Goal: Task Accomplishment & Management: Use online tool/utility

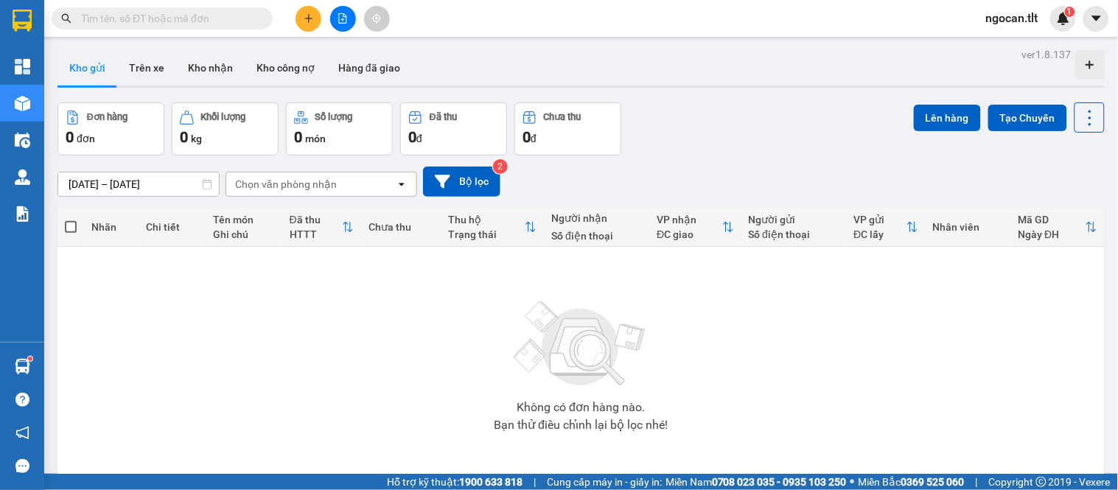
click at [27, 381] on div "Hàng sắp về" at bounding box center [22, 366] width 44 height 33
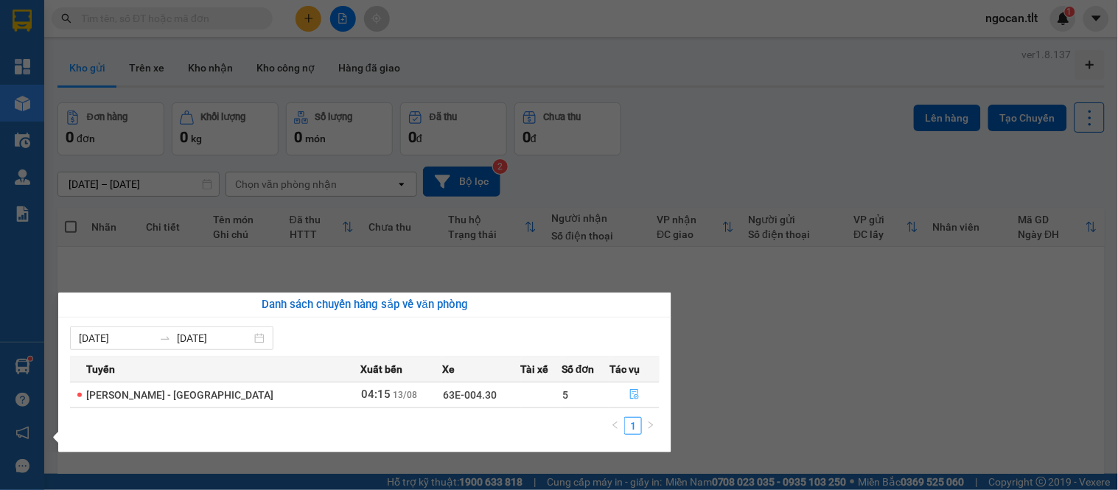
click at [639, 391] on button "button" at bounding box center [634, 395] width 49 height 24
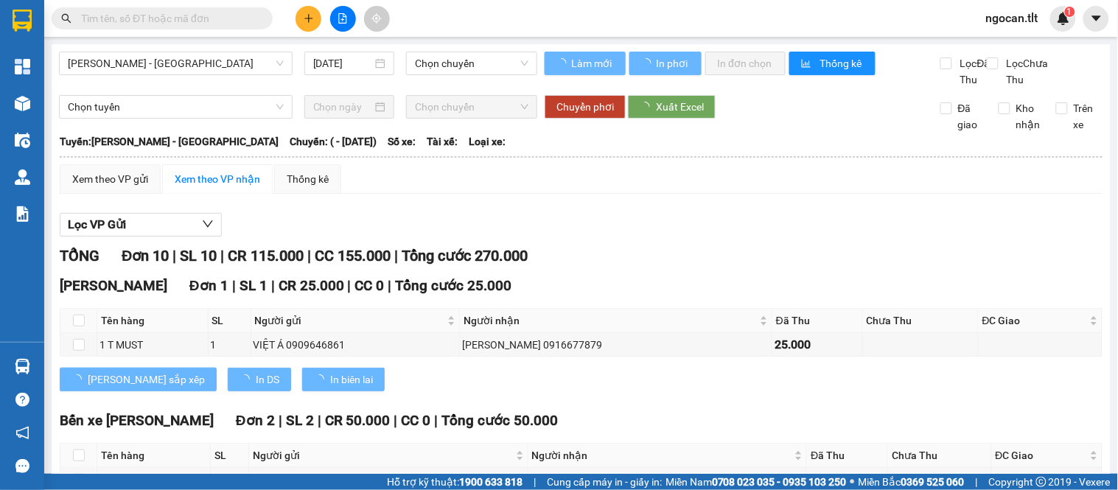
type input "[DATE]"
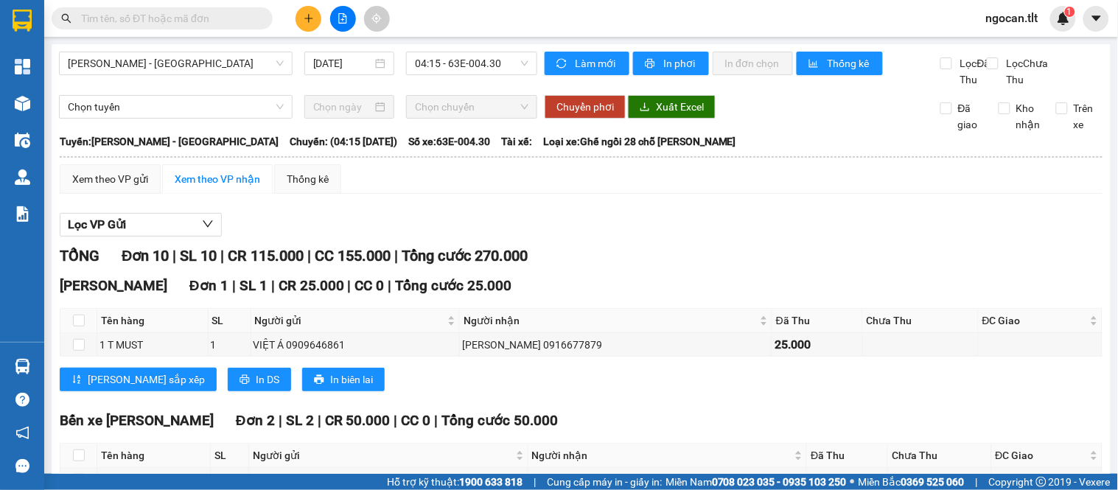
scroll to position [520, 0]
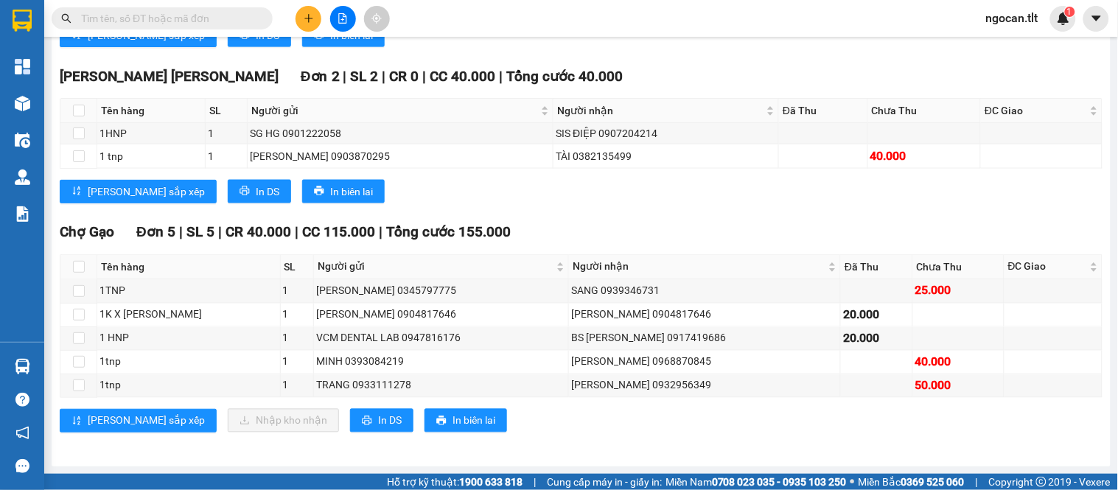
click at [584, 425] on div "[PERSON_NAME] sắp xếp Nhập [PERSON_NAME] In DS In biên lai" at bounding box center [581, 421] width 1043 height 24
click at [185, 18] on input "text" at bounding box center [168, 18] width 174 height 16
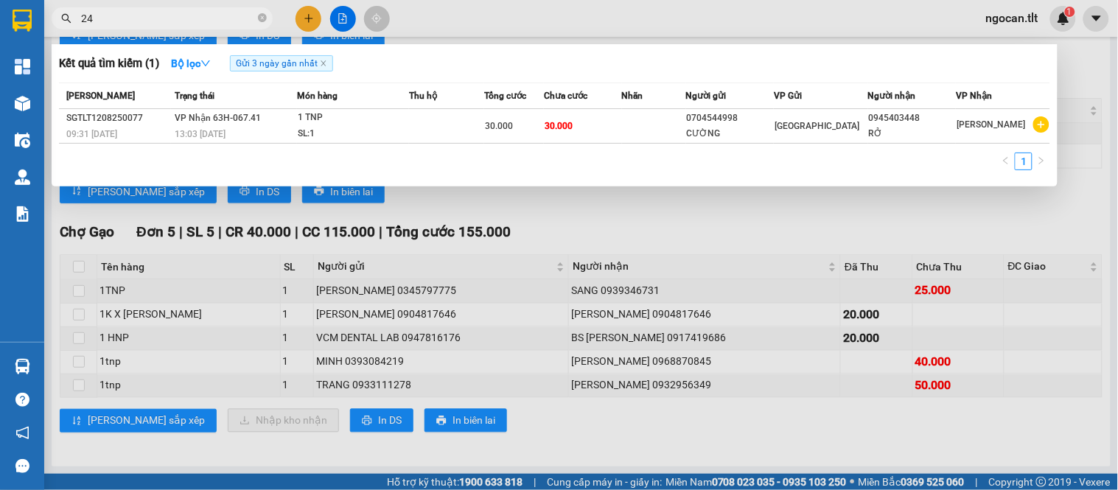
type input "249"
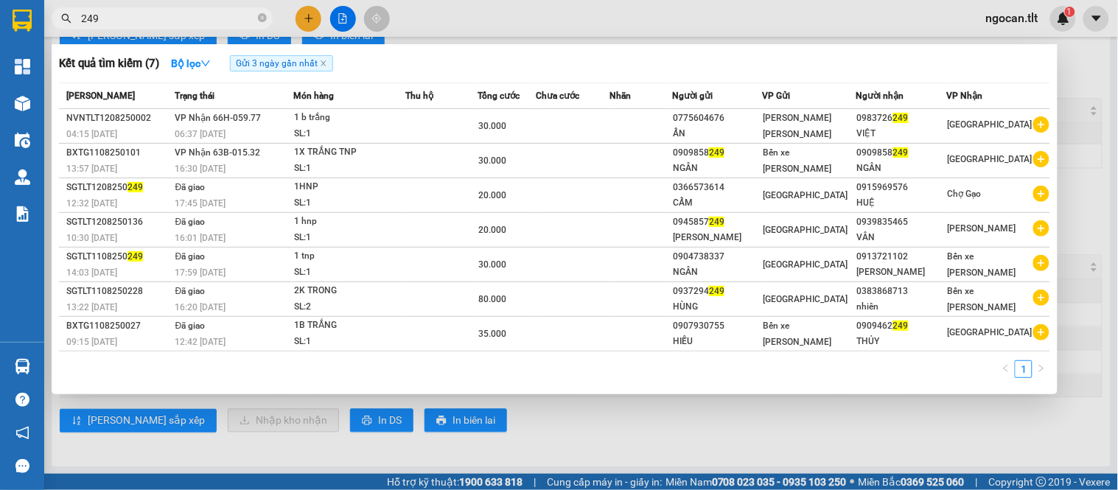
click at [185, 18] on input "249" at bounding box center [168, 18] width 174 height 16
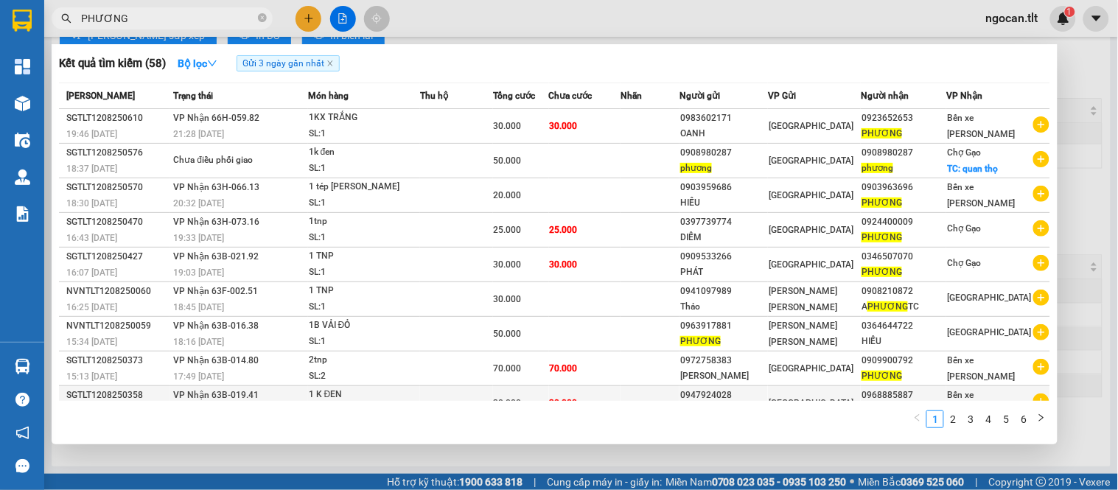
scroll to position [56, 0]
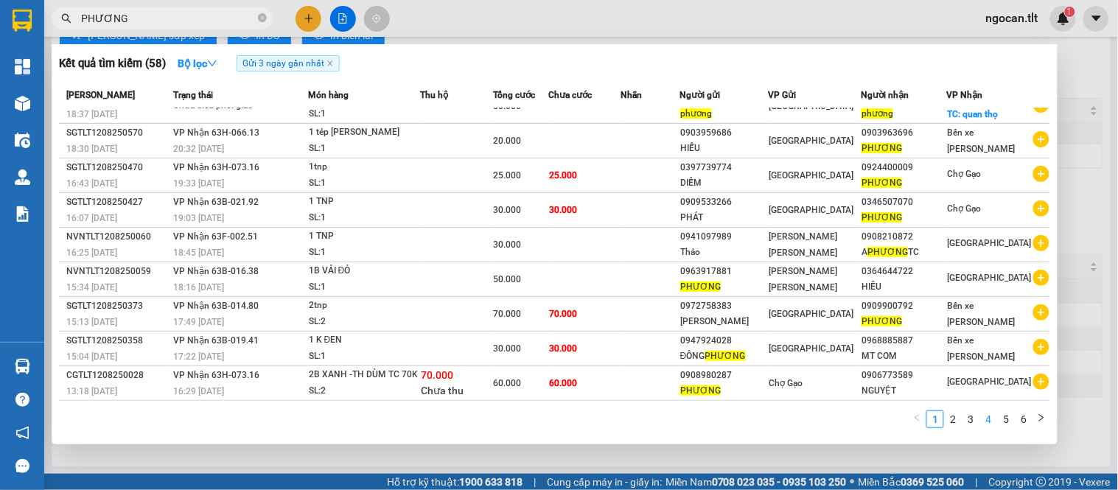
type input "PHƯƠNG"
click at [984, 425] on link "4" at bounding box center [988, 419] width 16 height 16
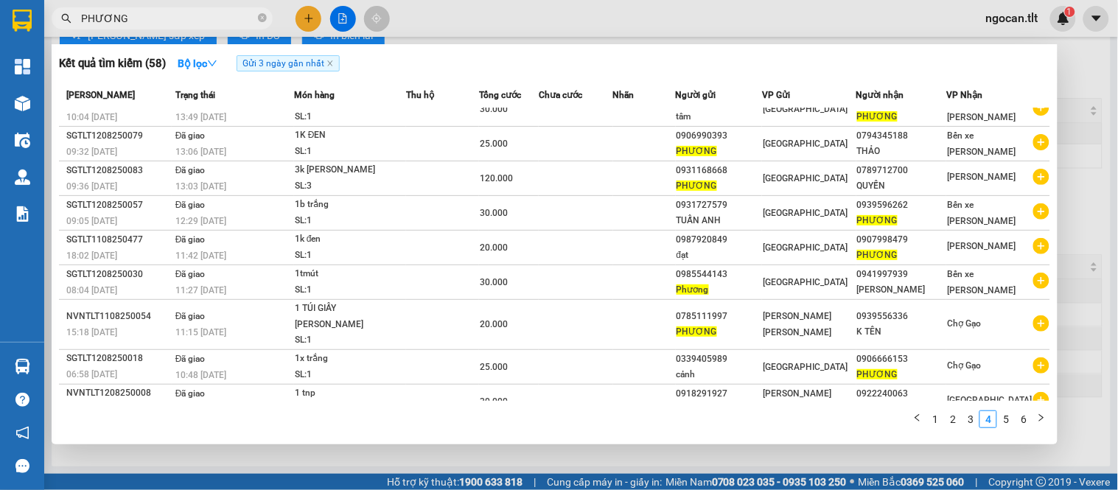
scroll to position [0, 0]
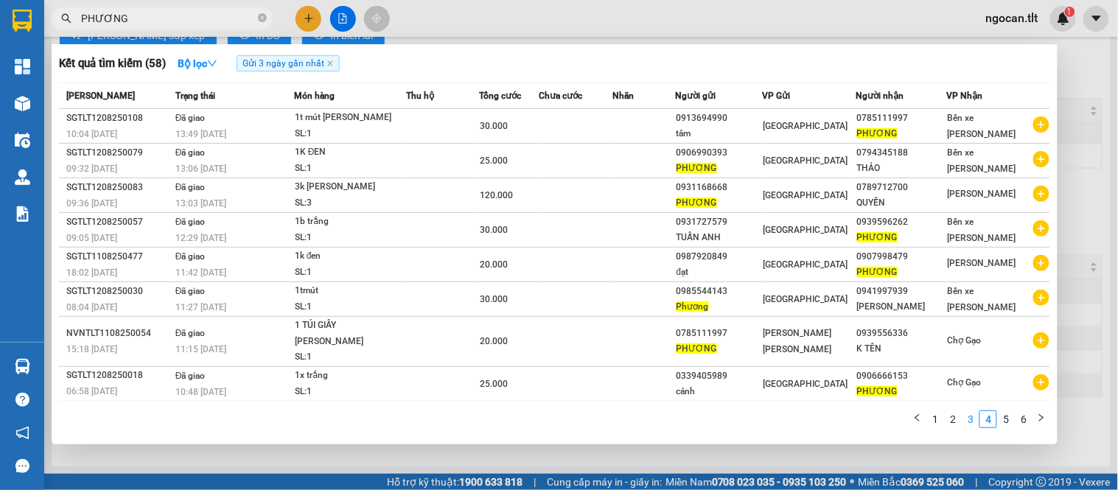
click at [964, 420] on link "3" at bounding box center [971, 419] width 16 height 16
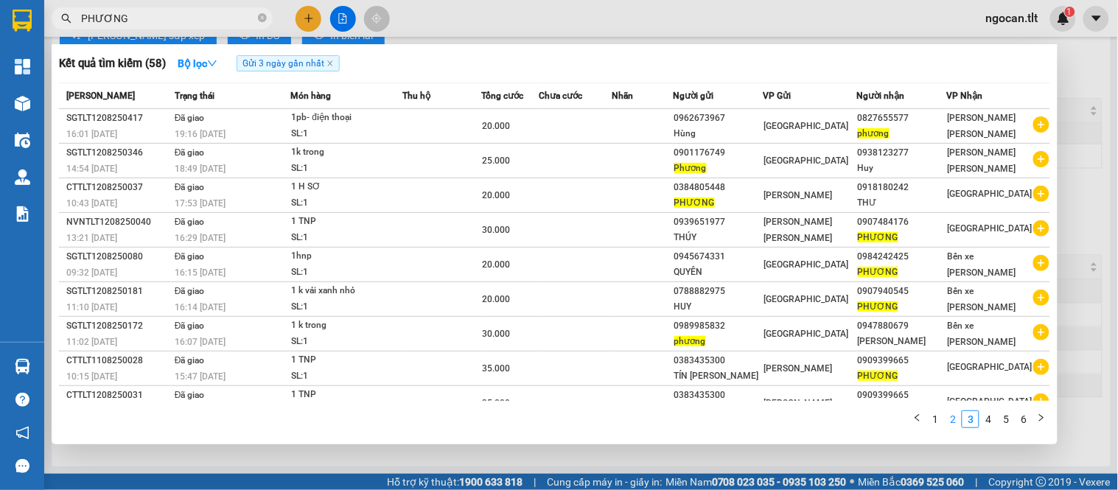
click at [949, 422] on link "2" at bounding box center [953, 419] width 16 height 16
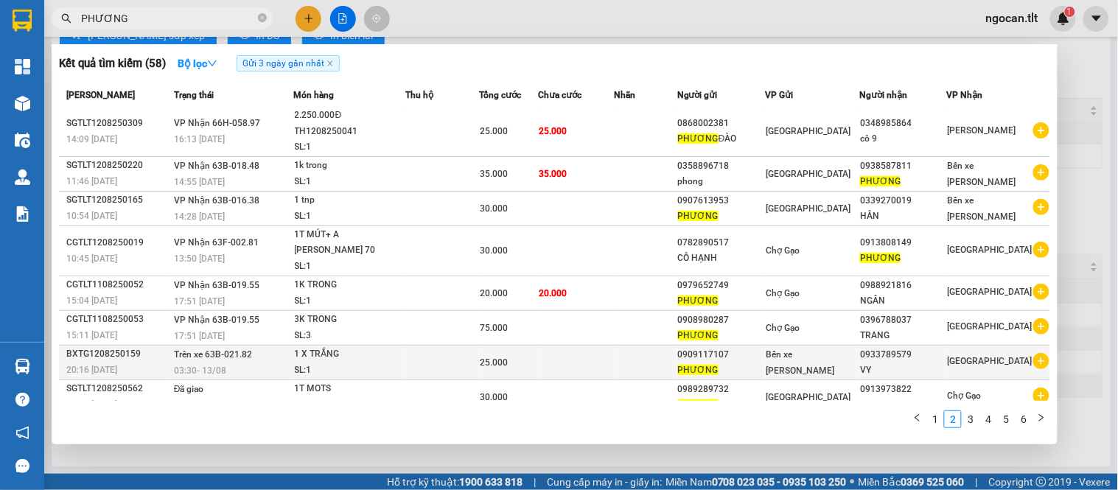
scroll to position [56, 0]
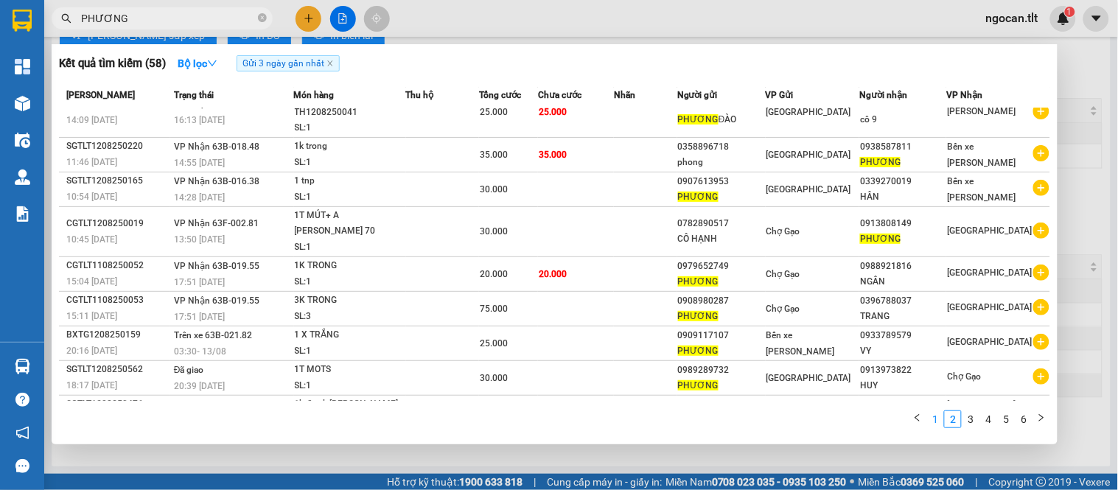
click at [940, 414] on link "1" at bounding box center [935, 419] width 16 height 16
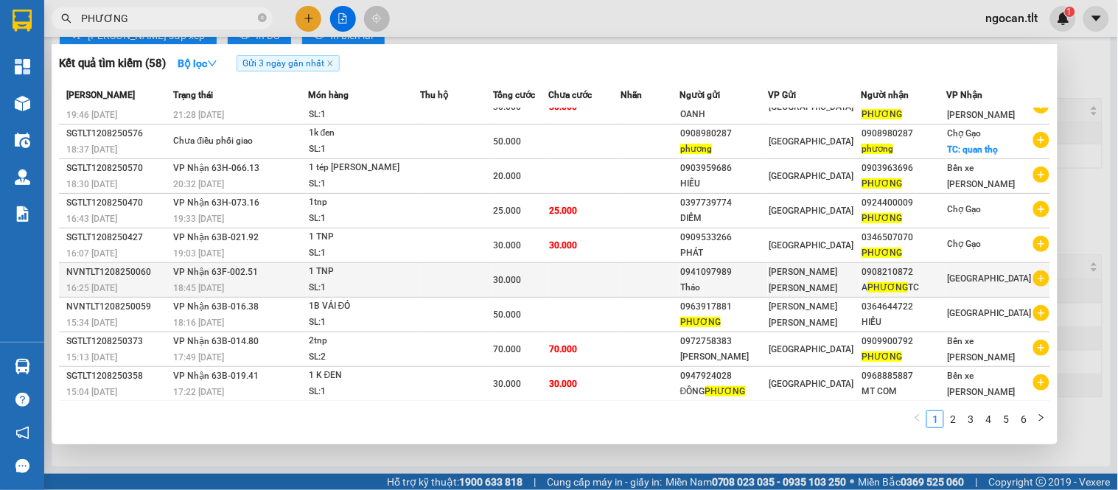
scroll to position [0, 0]
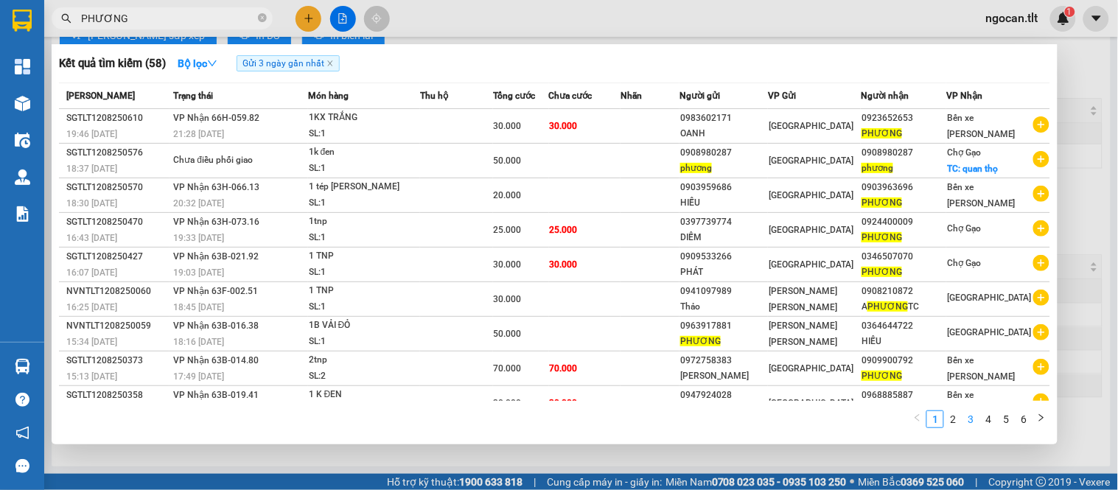
click at [968, 420] on link "3" at bounding box center [971, 419] width 16 height 16
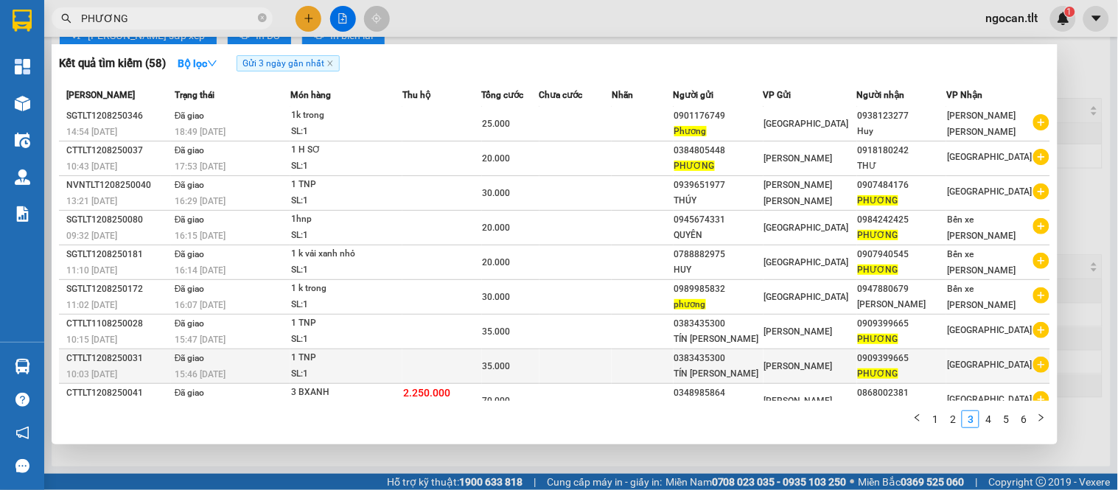
scroll to position [56, 0]
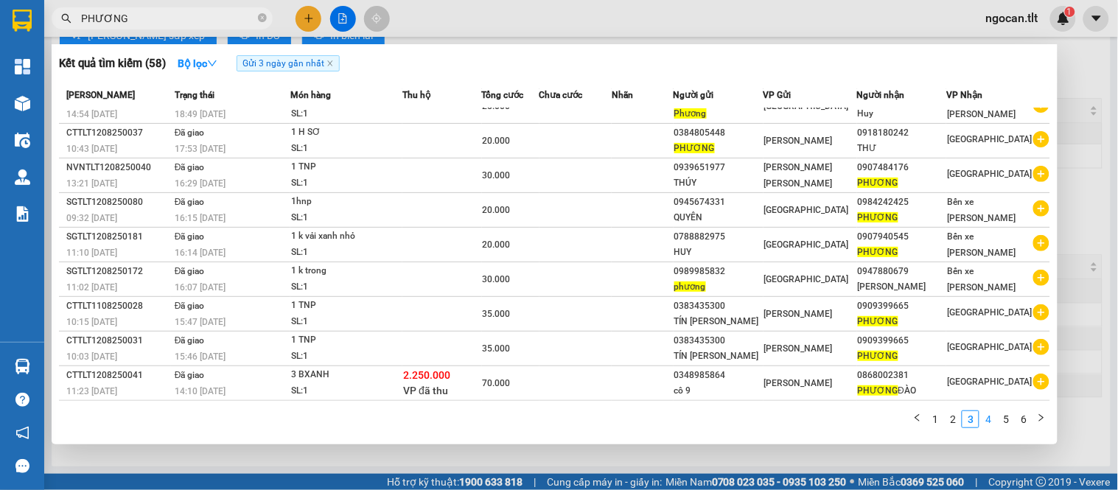
click at [982, 418] on link "4" at bounding box center [988, 419] width 16 height 16
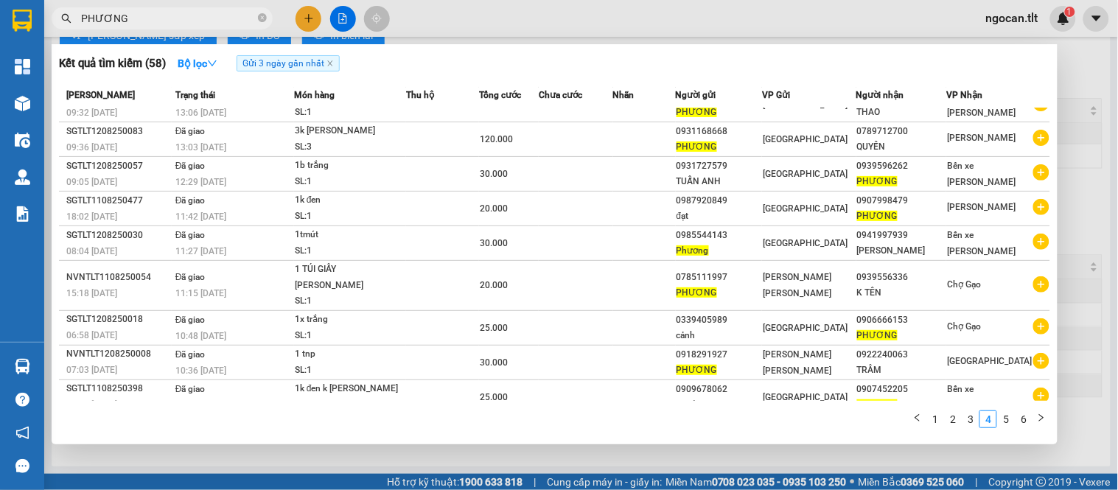
click at [963, 424] on link "3" at bounding box center [971, 419] width 16 height 16
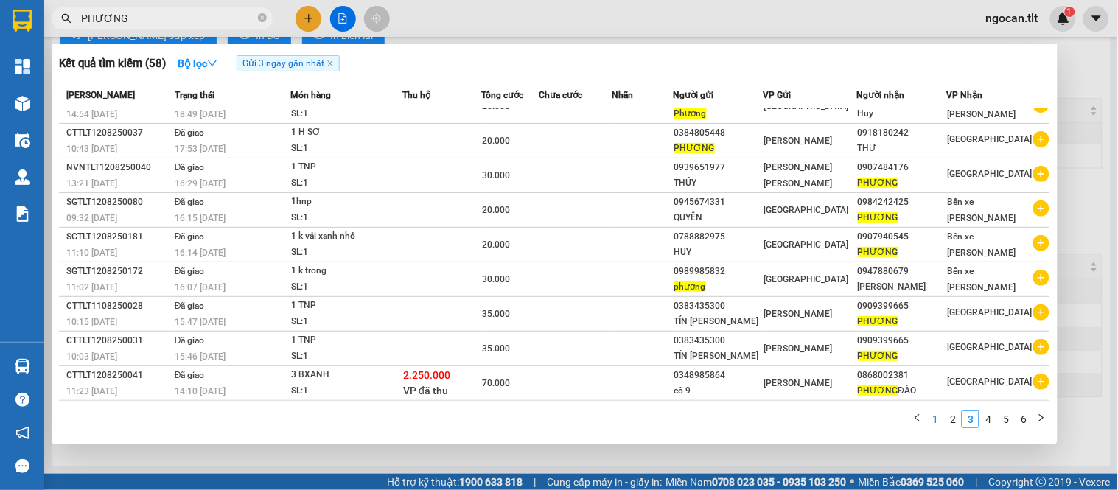
click at [942, 416] on link "1" at bounding box center [935, 419] width 16 height 16
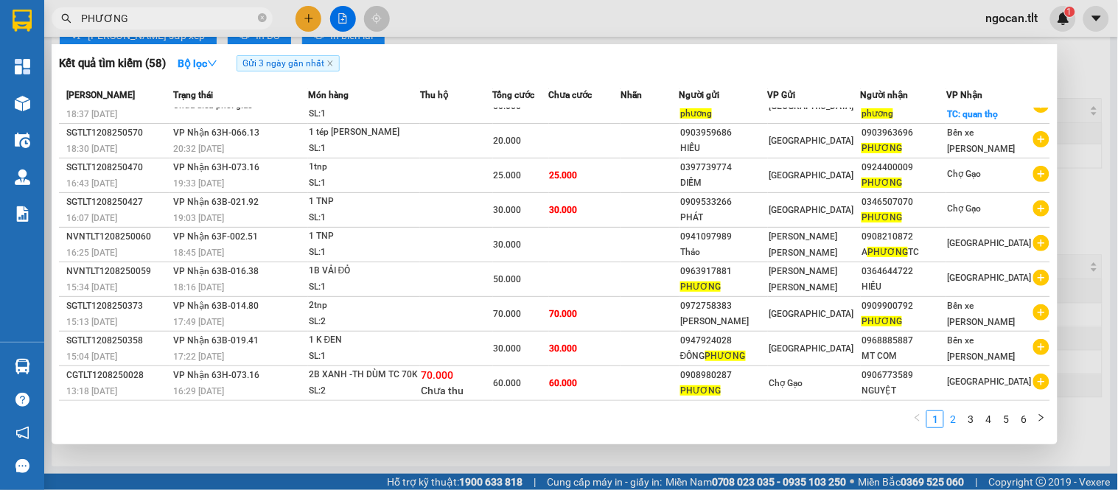
click at [947, 418] on link "2" at bounding box center [953, 419] width 16 height 16
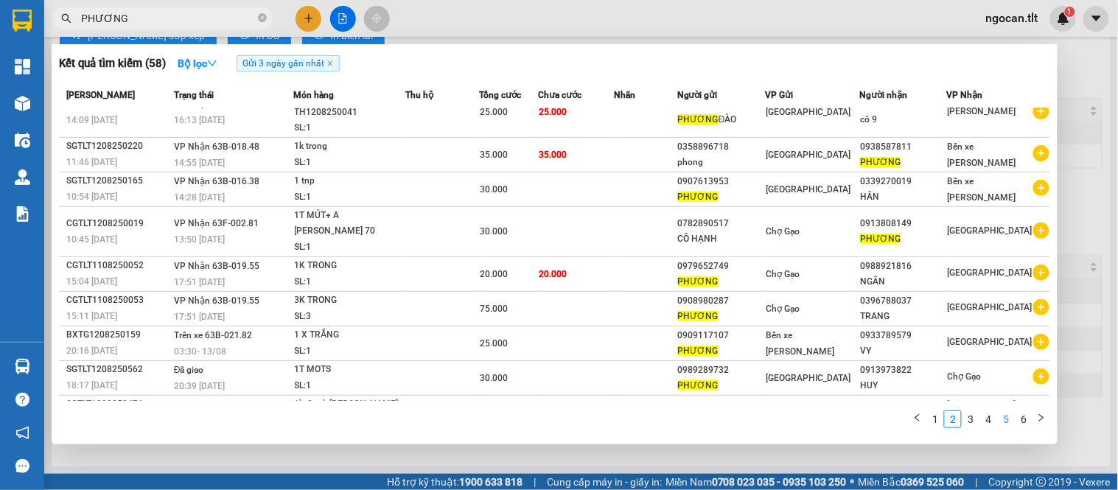
click at [1002, 416] on link "5" at bounding box center [1006, 419] width 16 height 16
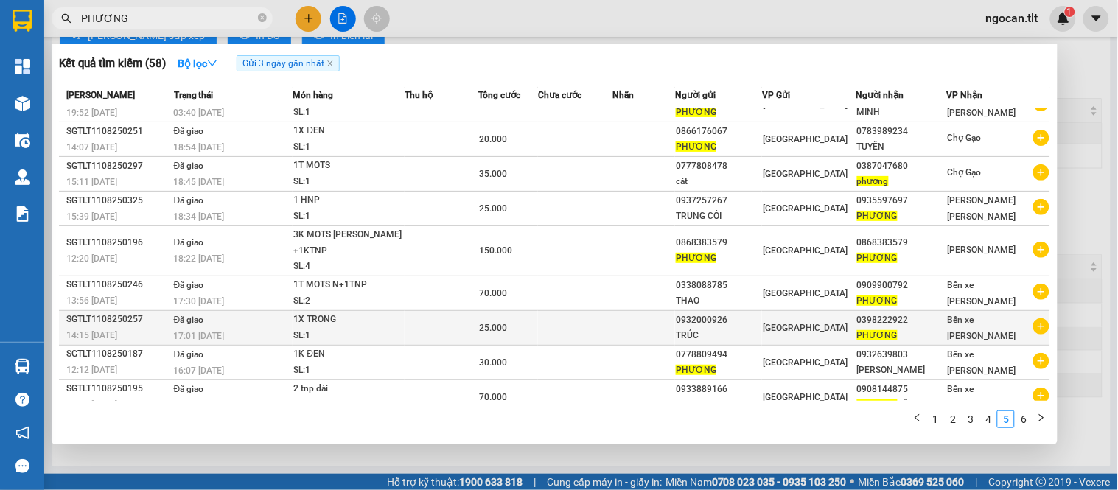
scroll to position [0, 0]
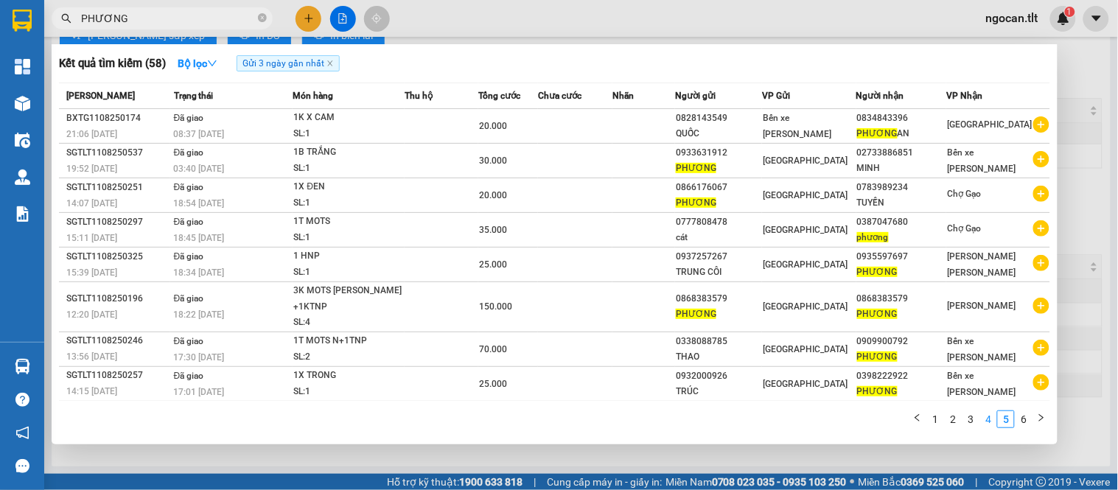
click at [989, 424] on link "4" at bounding box center [988, 419] width 16 height 16
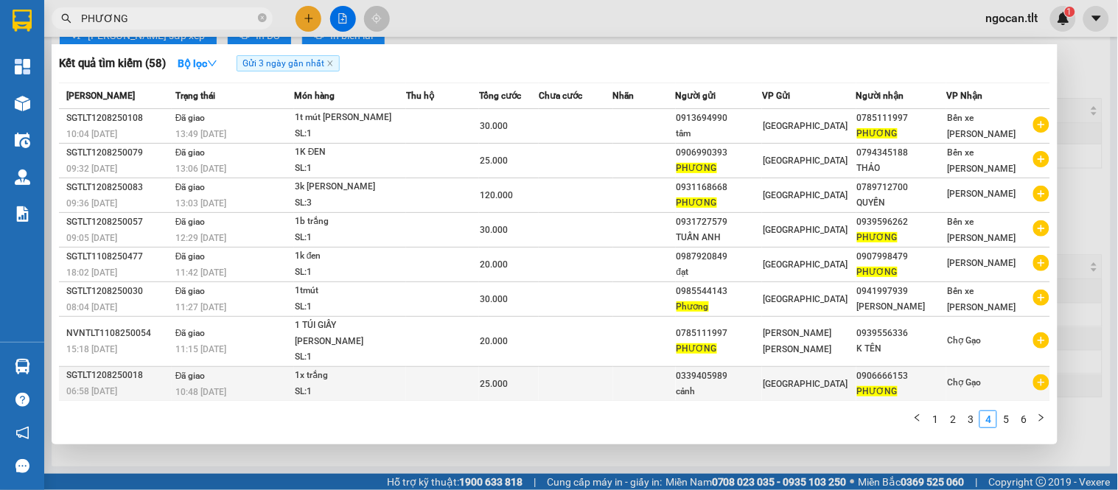
scroll to position [56, 0]
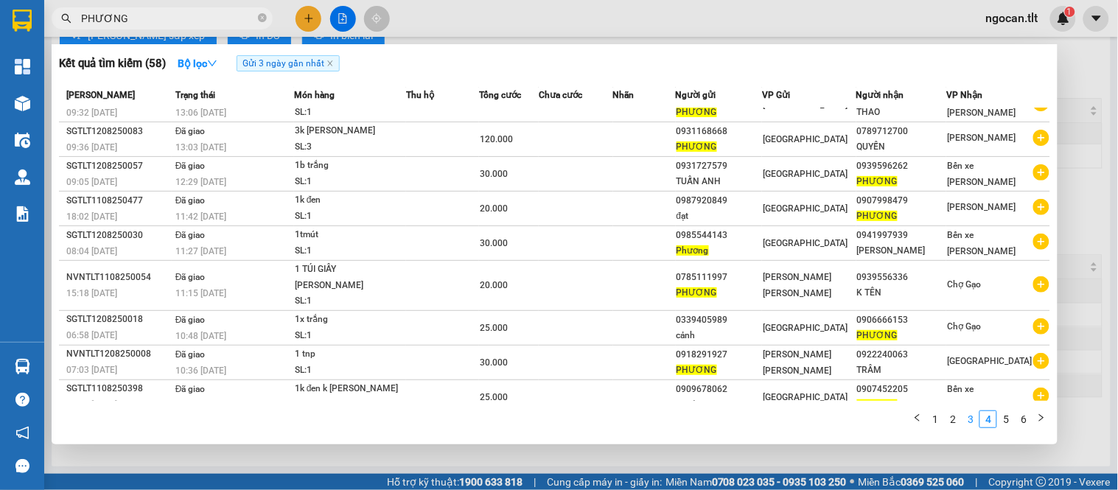
click at [973, 416] on link "3" at bounding box center [971, 419] width 16 height 16
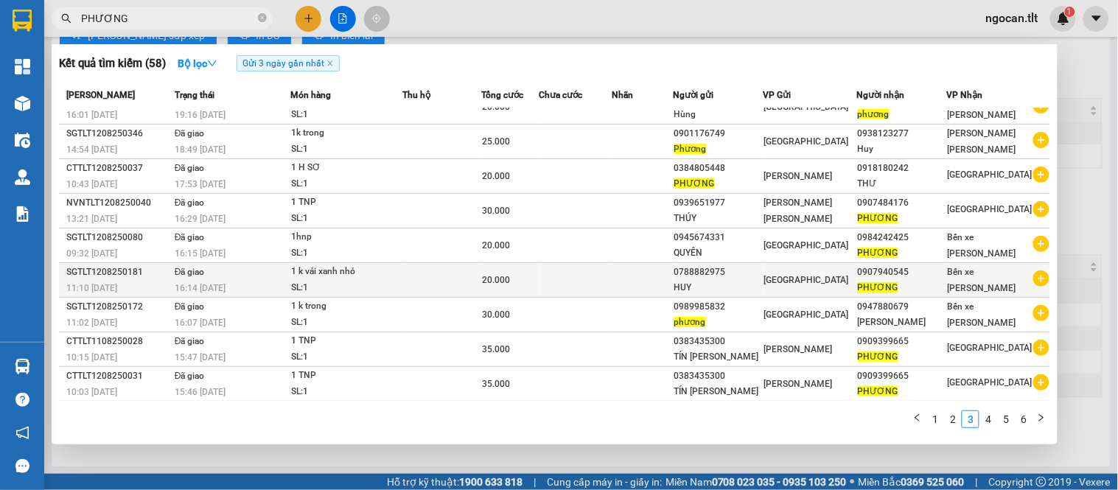
scroll to position [0, 0]
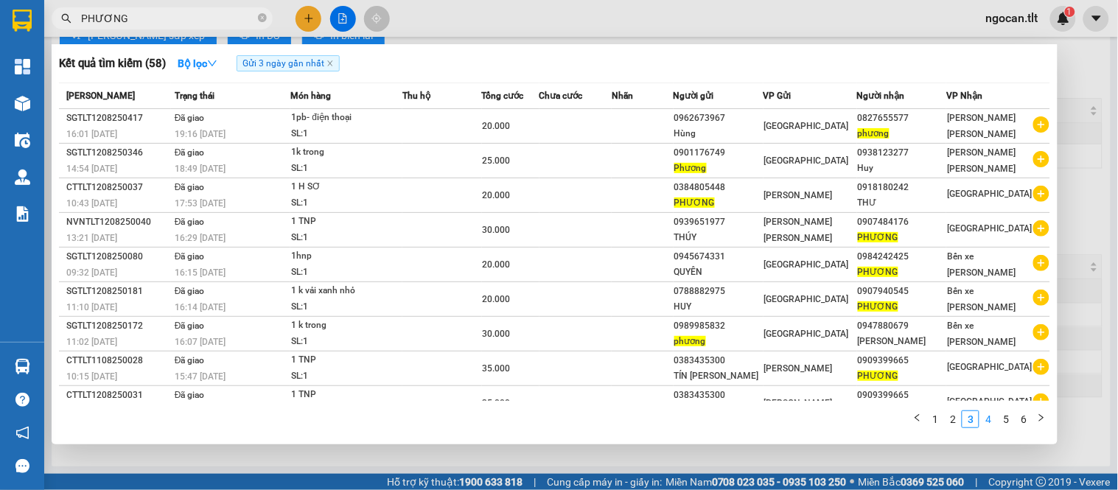
click at [996, 422] on link "4" at bounding box center [988, 419] width 16 height 16
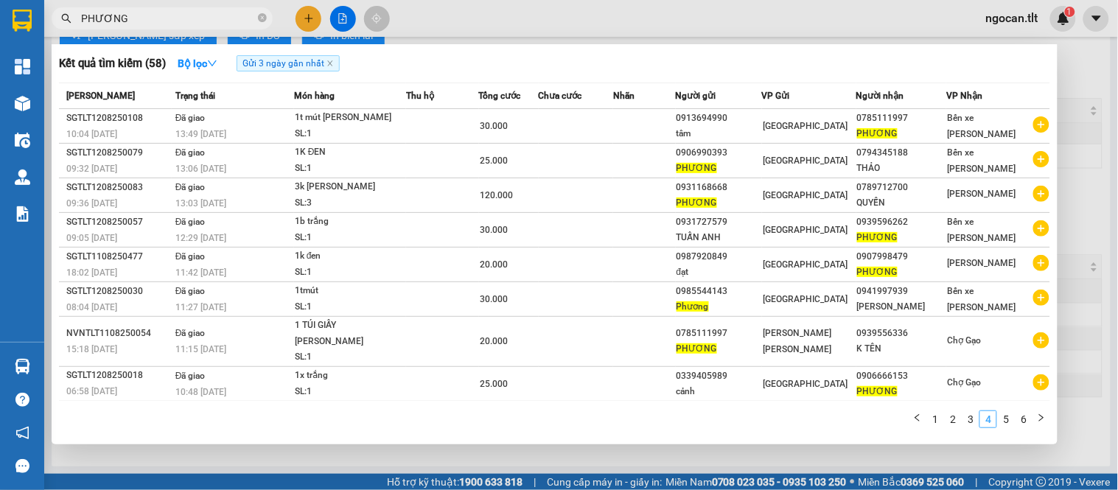
click at [996, 422] on link "4" at bounding box center [988, 419] width 16 height 16
click at [1002, 422] on link "5" at bounding box center [1006, 419] width 16 height 16
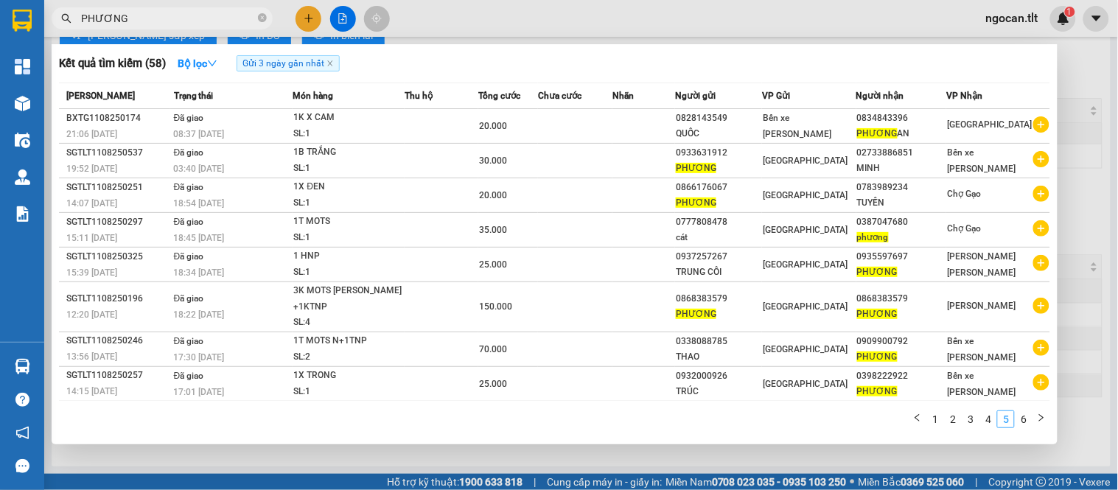
click at [1002, 421] on link "5" at bounding box center [1006, 419] width 16 height 16
click at [1012, 418] on link "5" at bounding box center [1006, 419] width 16 height 16
click at [1018, 417] on link "6" at bounding box center [1024, 419] width 16 height 16
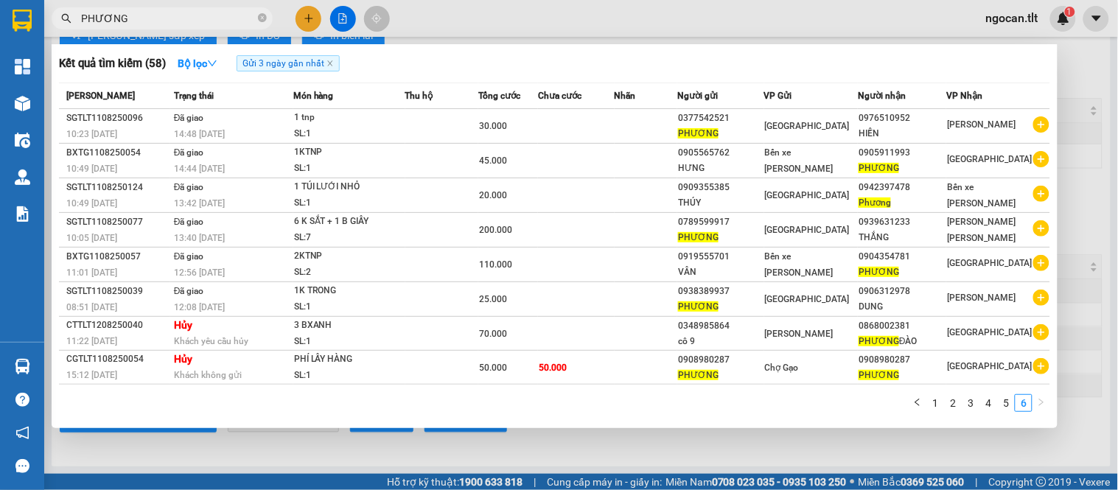
click at [1011, 395] on ul "1 2 3 4 5 6" at bounding box center [980, 403] width 142 height 18
click at [1002, 399] on link "5" at bounding box center [1006, 403] width 16 height 16
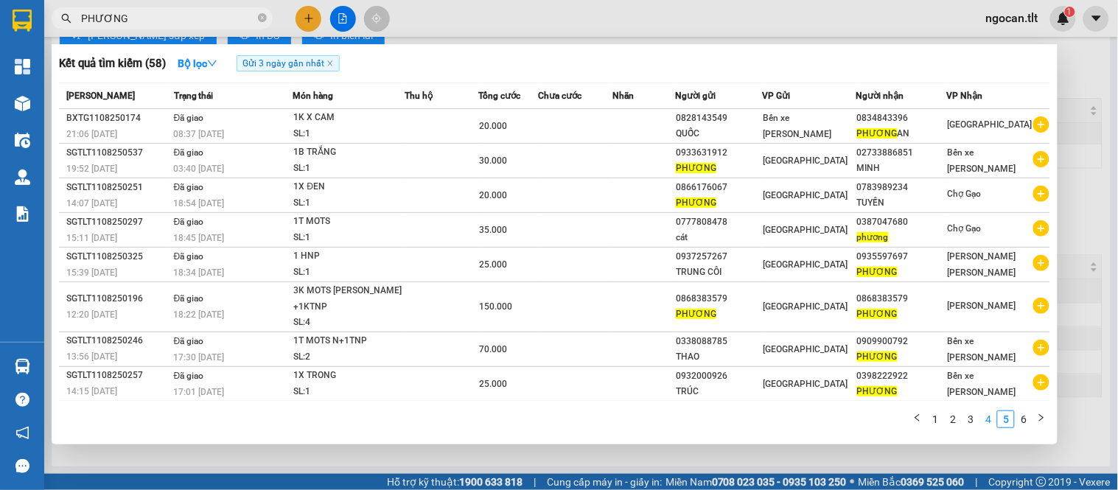
click at [992, 422] on link "4" at bounding box center [988, 419] width 16 height 16
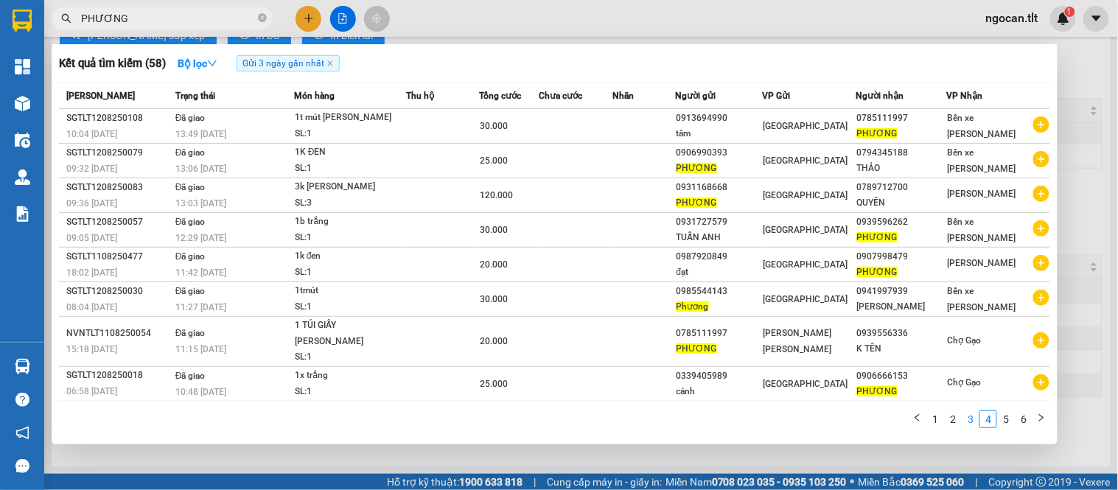
click at [966, 419] on link "3" at bounding box center [971, 419] width 16 height 16
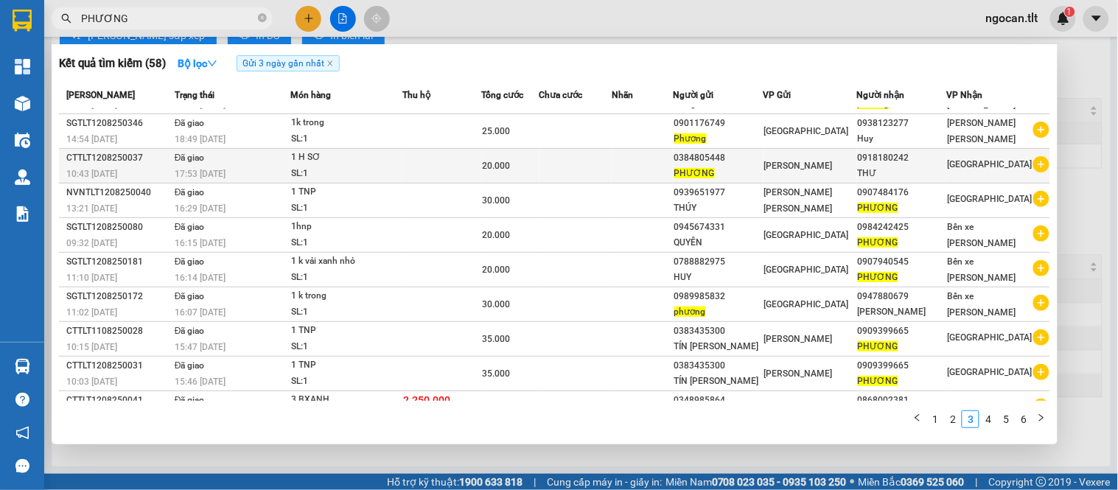
scroll to position [56, 0]
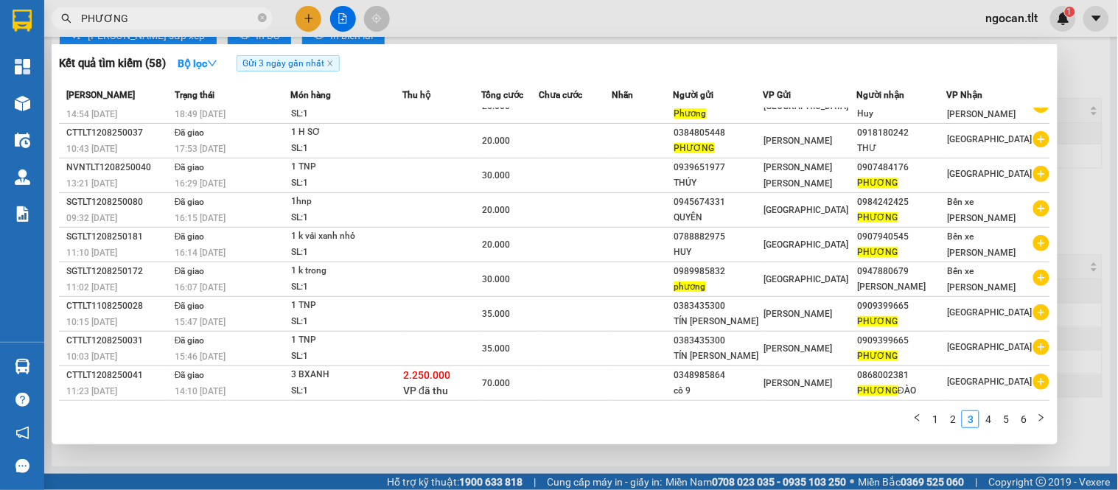
click at [329, 68] on span "Gửi 3 ngày gần nhất" at bounding box center [288, 63] width 103 height 16
click at [329, 63] on icon "close" at bounding box center [330, 63] width 7 height 7
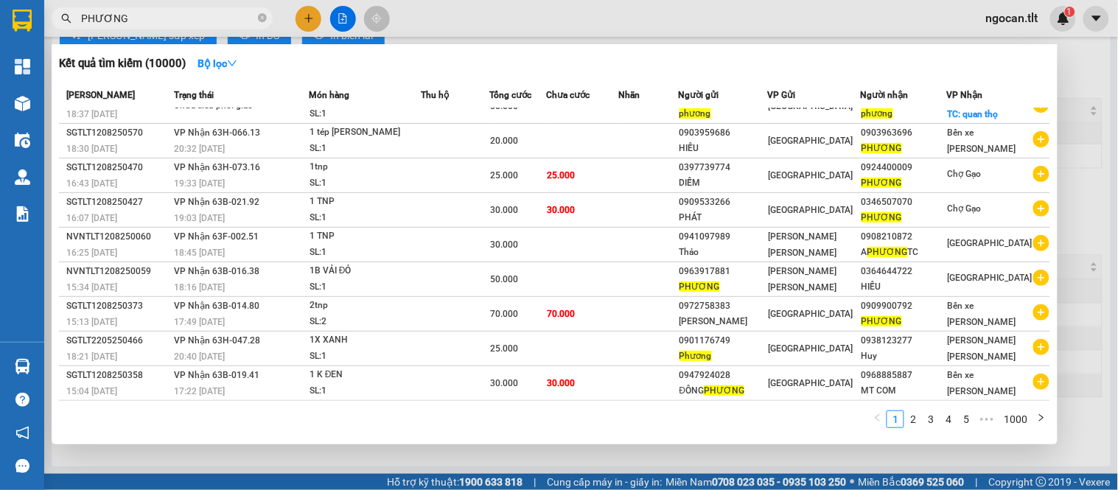
click at [146, 24] on input "PHƯƠNG" at bounding box center [168, 18] width 174 height 16
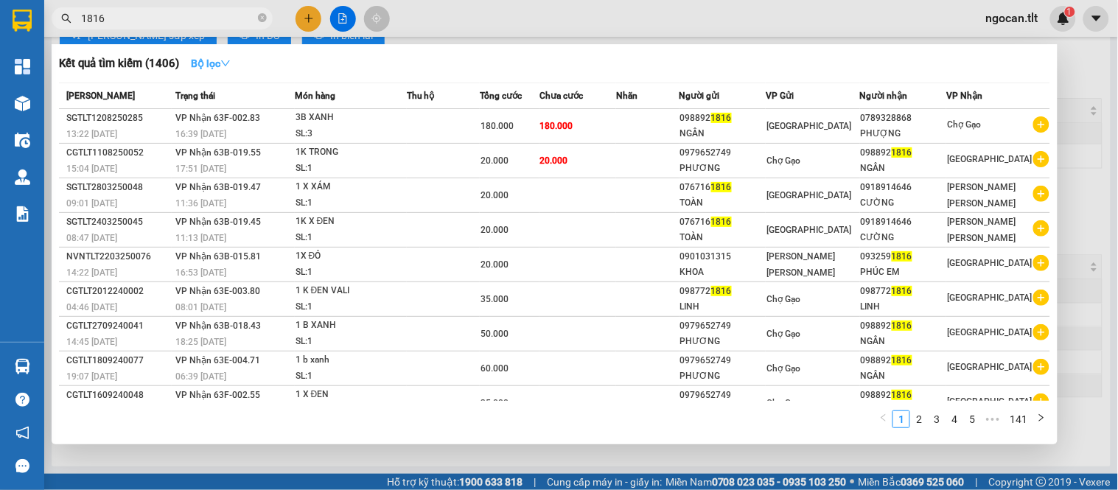
type input "1816"
click at [216, 63] on strong "Bộ lọc" at bounding box center [211, 63] width 40 height 12
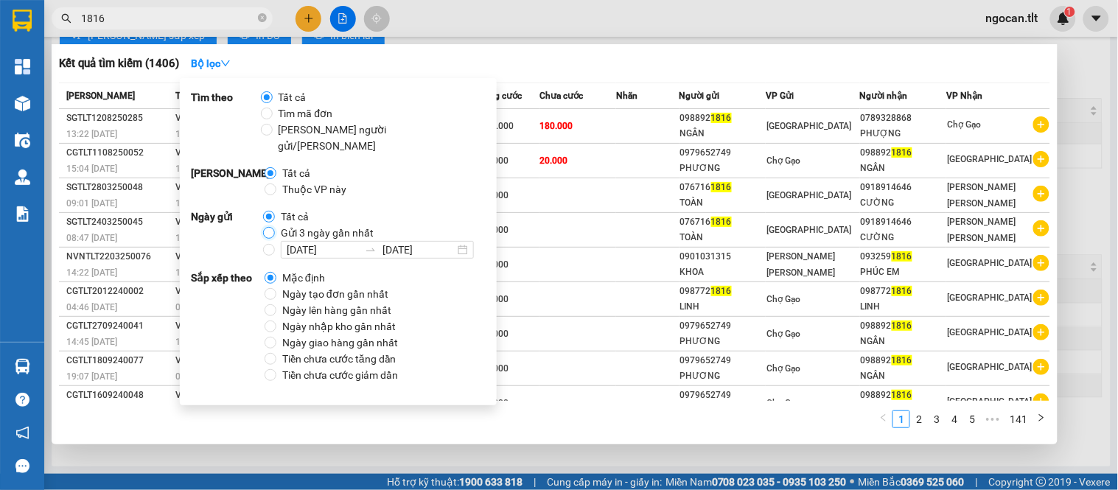
click at [263, 227] on input "Gửi 3 ngày gần nhất" at bounding box center [269, 233] width 12 height 12
radio input "true"
radio input "false"
